Goal: Navigation & Orientation: Find specific page/section

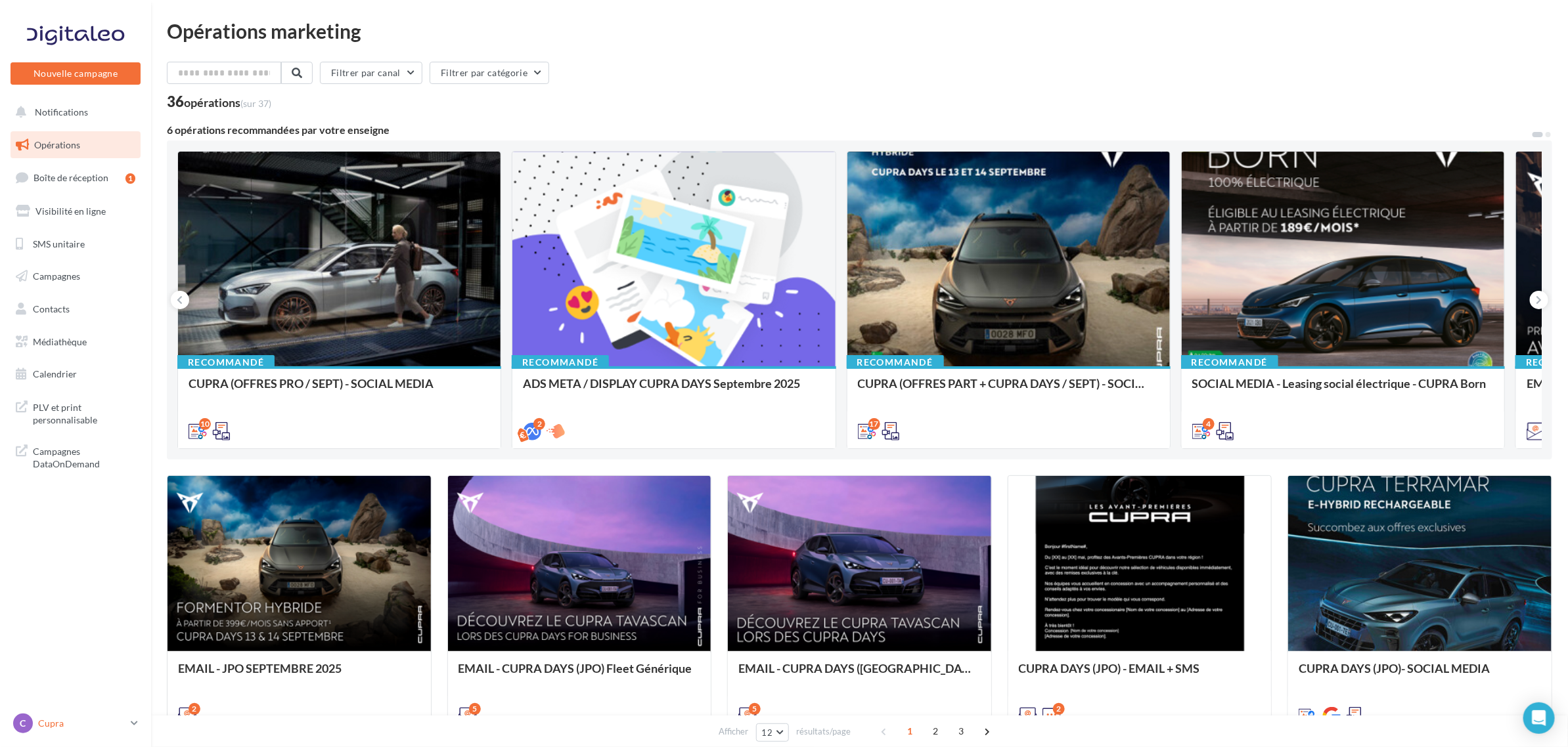
click at [22, 734] on div "C" at bounding box center [23, 723] width 19 height 19
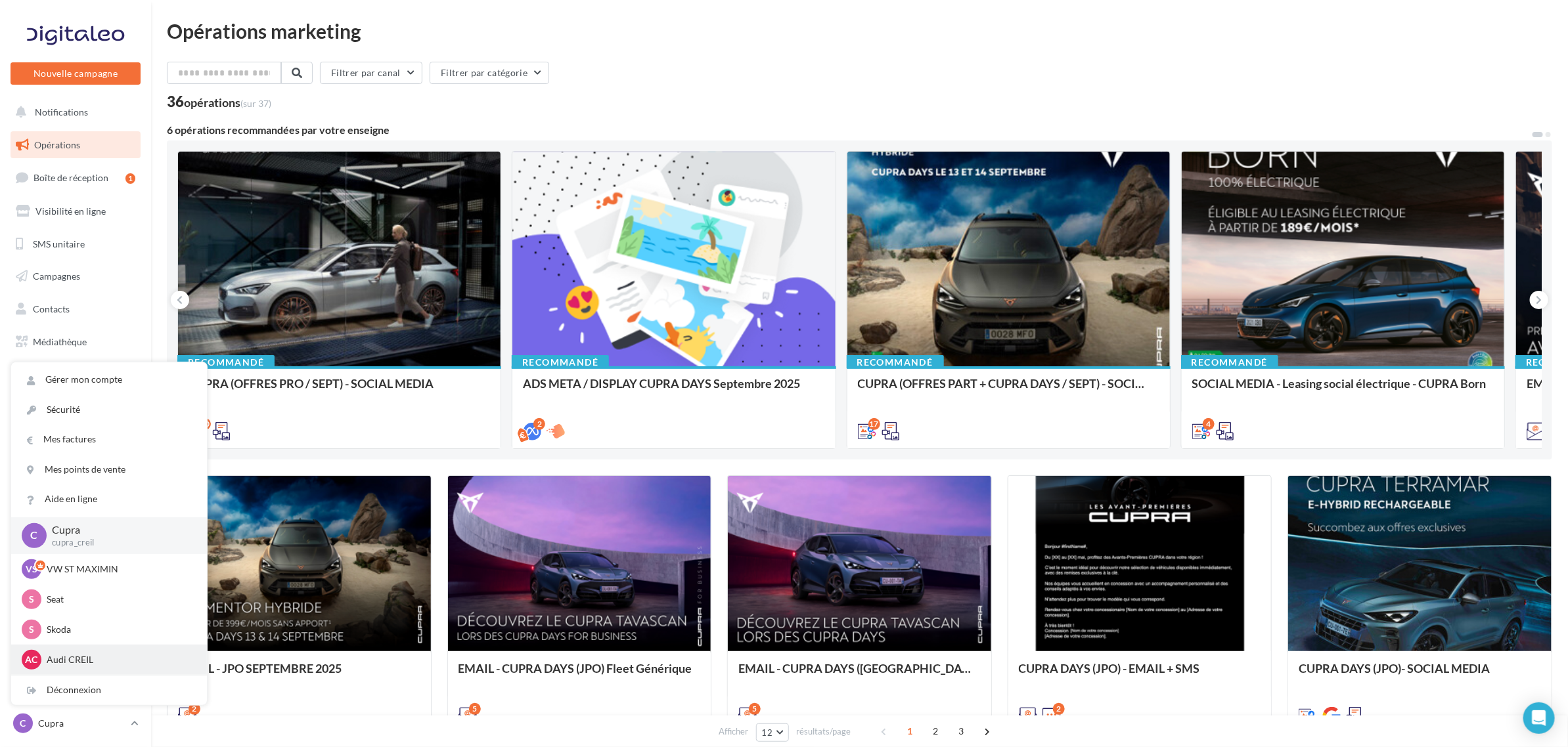
click at [81, 651] on div "AC Audi CREIL audi-crei-mam" at bounding box center [110, 660] width 175 height 19
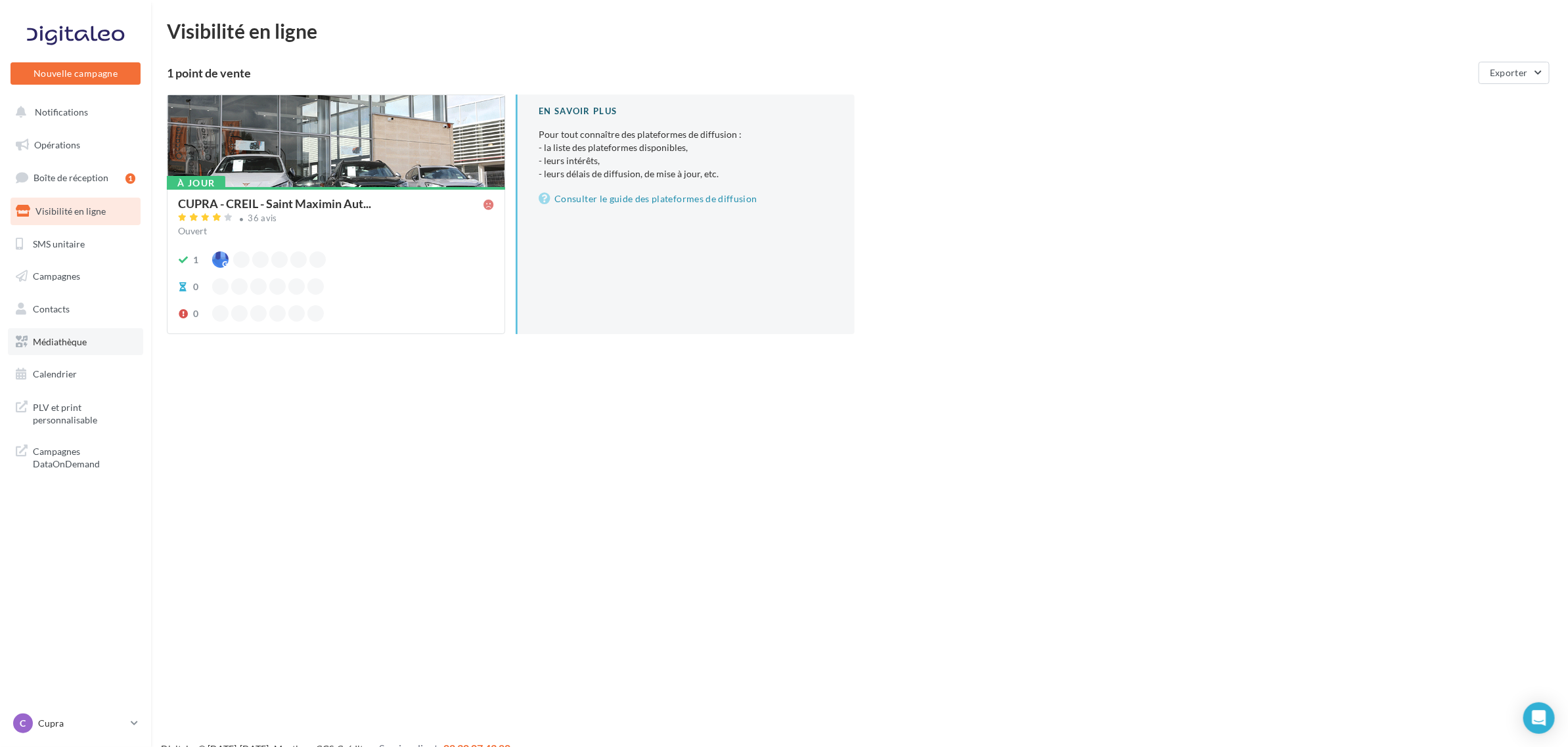
click at [61, 336] on span "Médiathèque" at bounding box center [60, 342] width 54 height 12
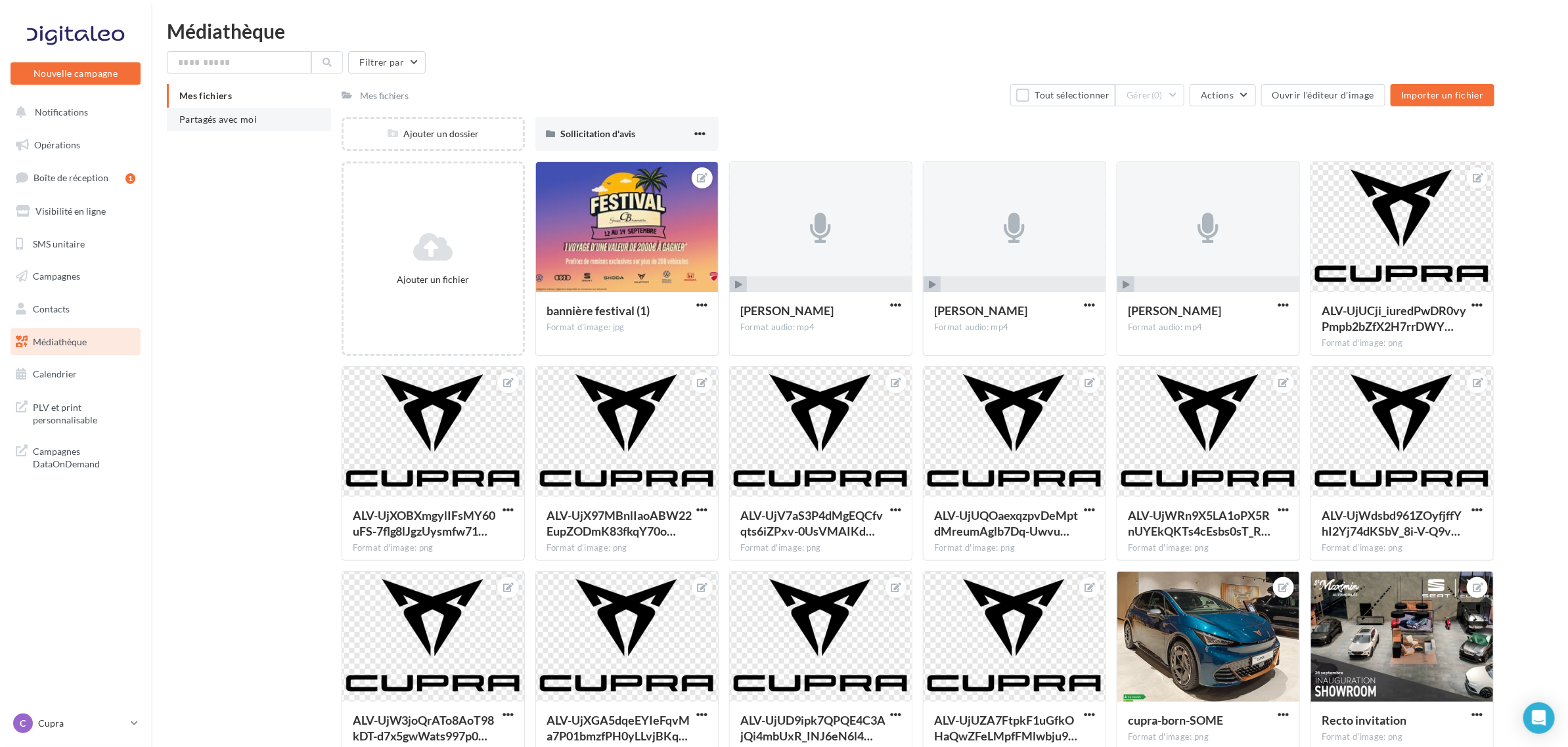
click at [227, 117] on span "Partagés avec moi" at bounding box center [217, 119] width 78 height 12
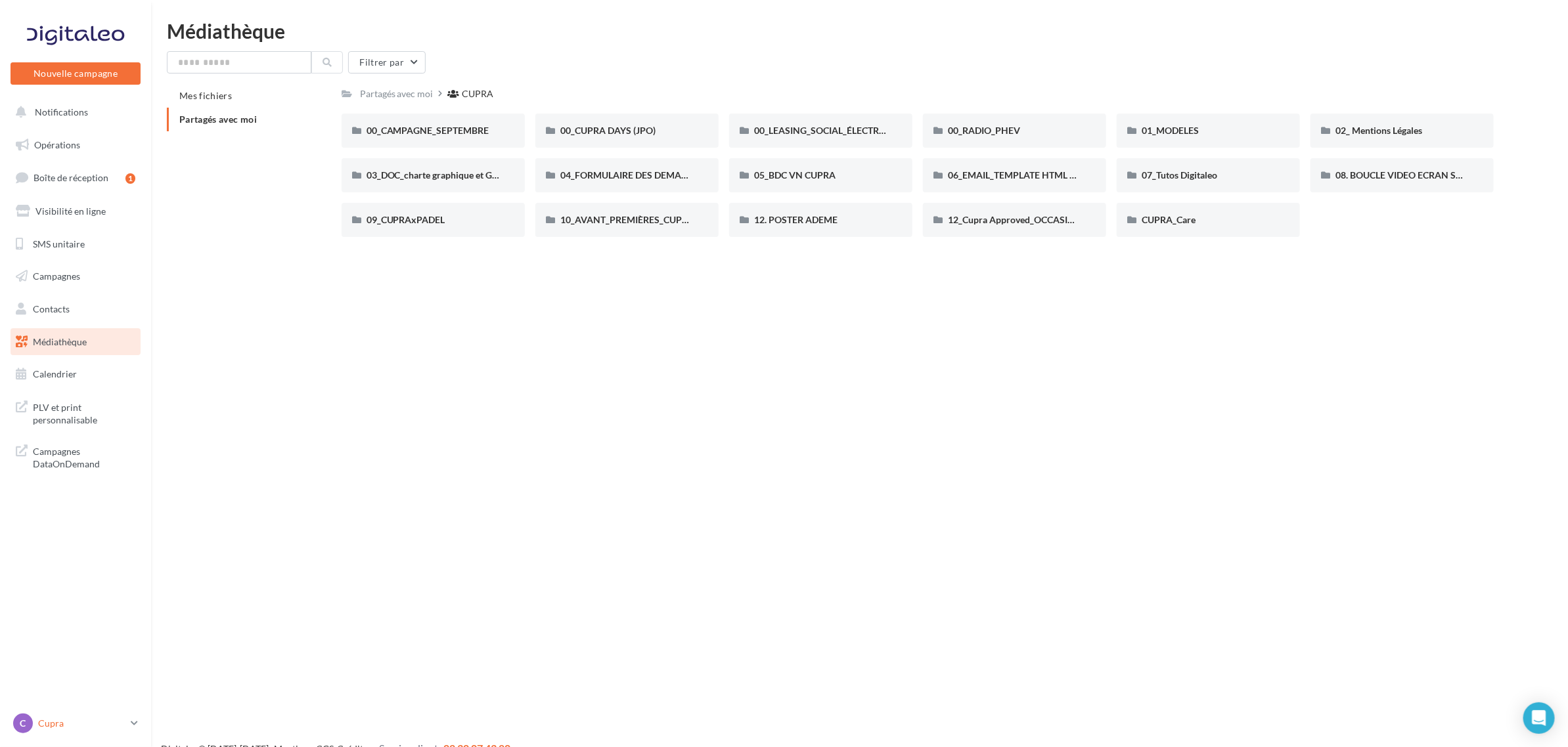
click at [90, 722] on p "Cupra" at bounding box center [82, 724] width 88 height 13
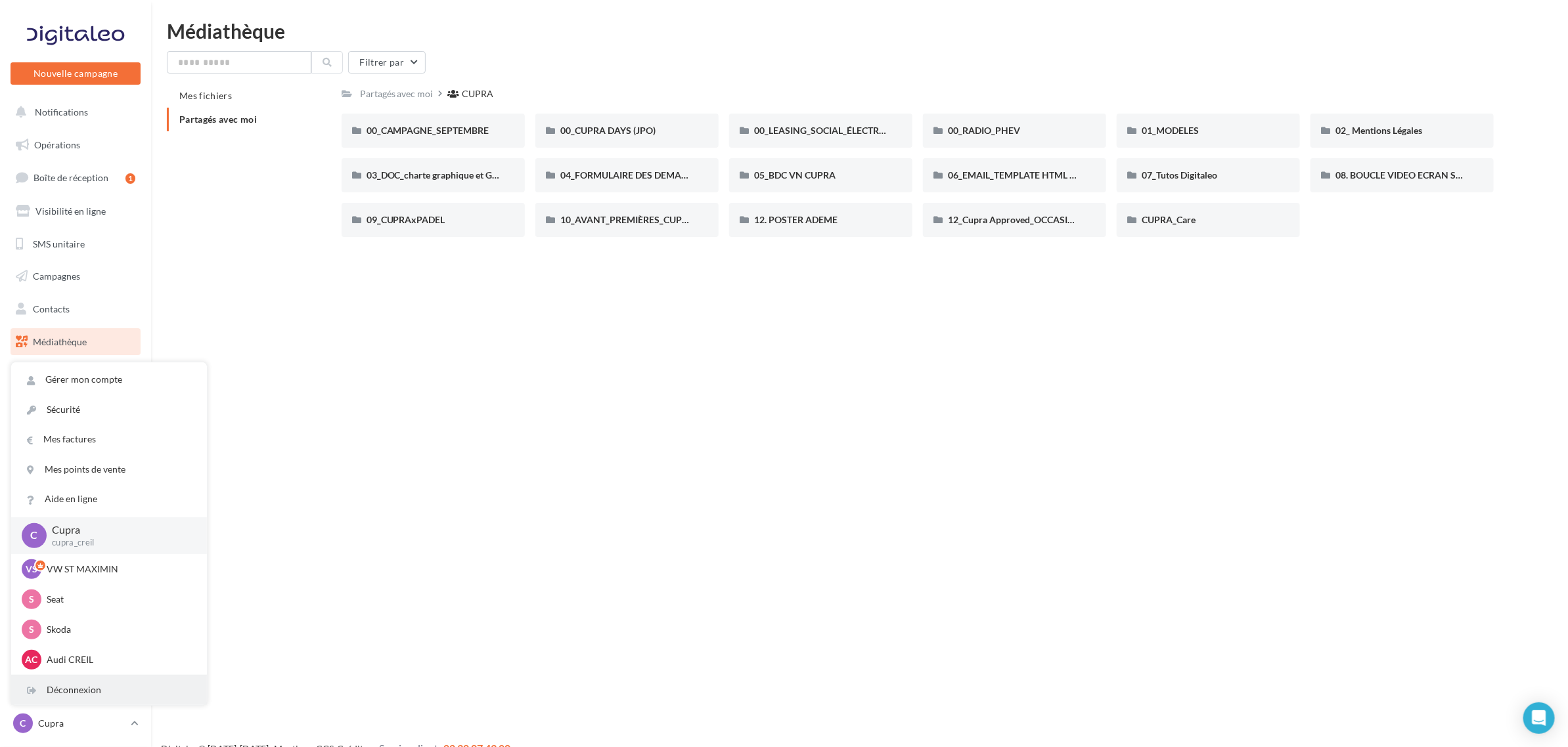
click at [74, 692] on div "Déconnexion" at bounding box center [109, 690] width 195 height 30
